Goal: Use online tool/utility: Utilize a website feature to perform a specific function

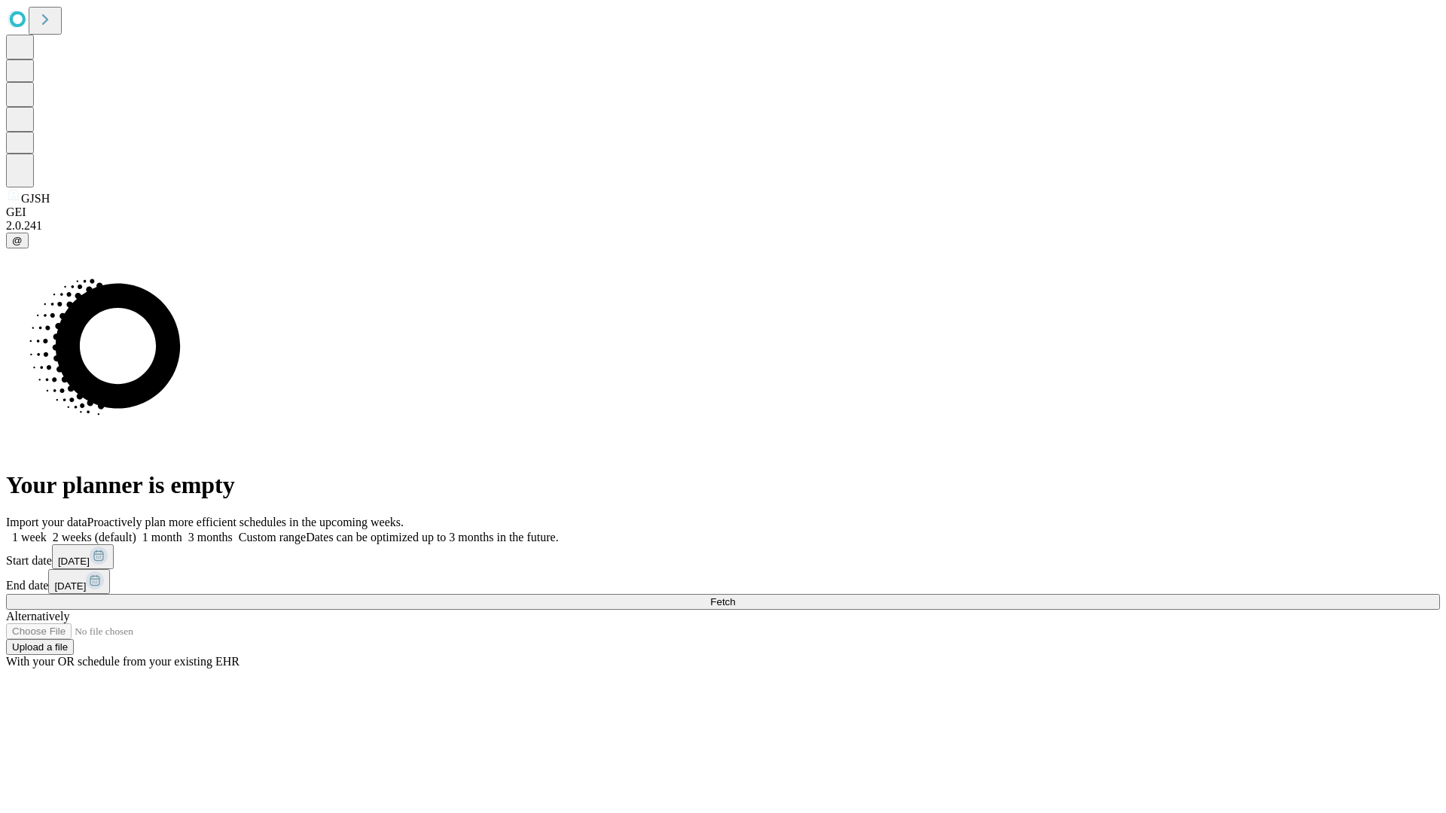
click at [735, 596] on span "Fetch" at bounding box center [722, 601] width 25 height 11
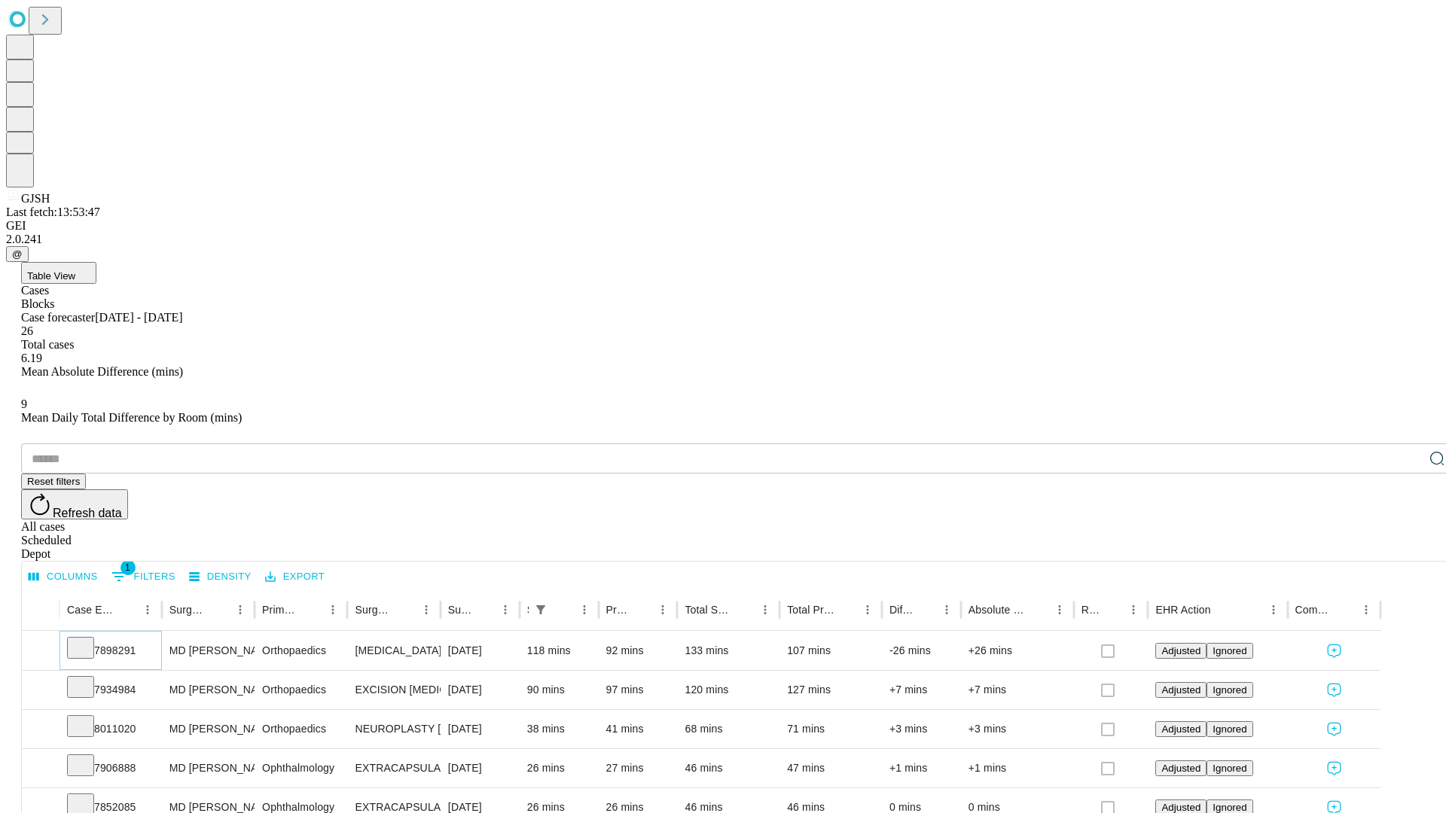
click at [88, 639] on icon at bounding box center [80, 646] width 15 height 15
